Goal: Use online tool/utility: Utilize a website feature to perform a specific function

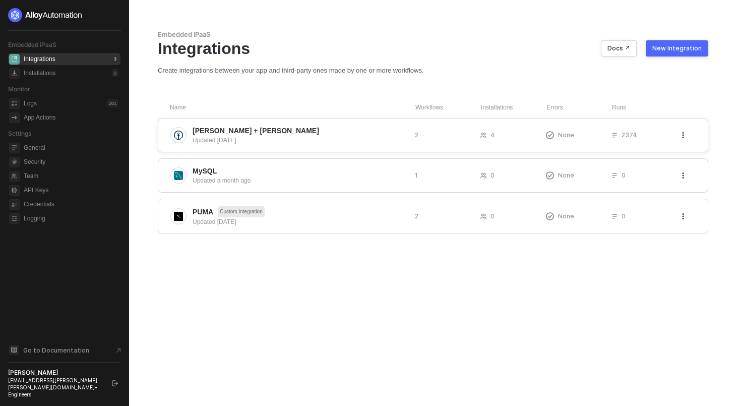
click at [264, 135] on span "Kuehne + Nagel" at bounding box center [300, 131] width 214 height 10
